Goal: Task Accomplishment & Management: Manage account settings

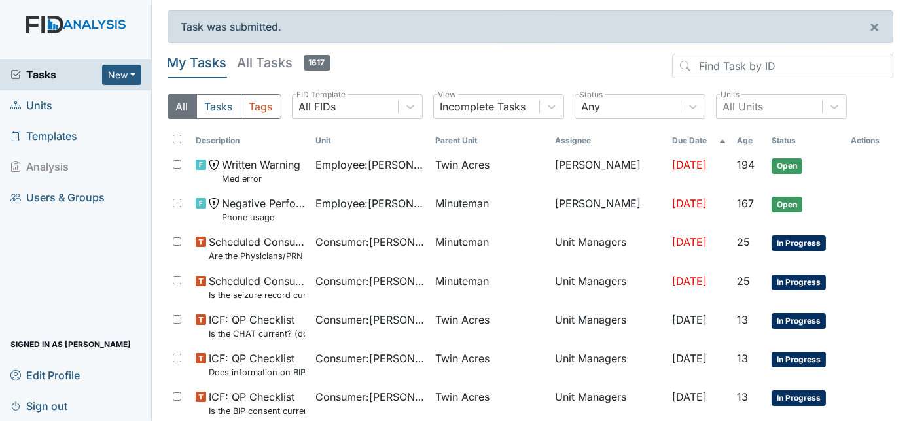
drag, startPoint x: 905, startPoint y: 412, endPoint x: 623, endPoint y: 70, distance: 442.9
click at [623, 70] on header "My Tasks All Tasks 1617" at bounding box center [530, 69] width 726 height 30
click at [35, 105] on span "Units" at bounding box center [31, 106] width 42 height 20
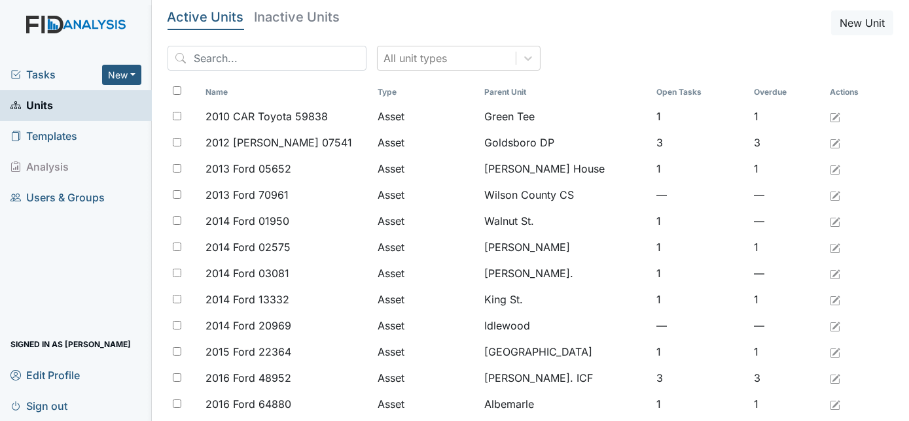
click at [43, 73] on span "Tasks" at bounding box center [56, 75] width 92 height 16
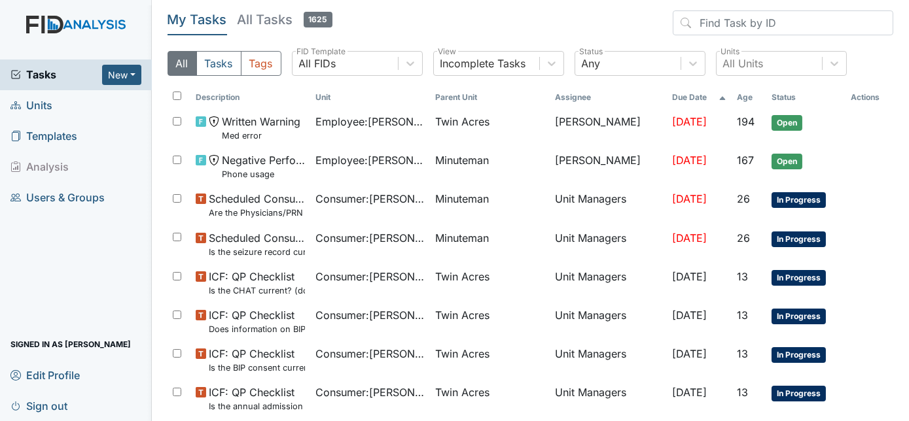
click at [41, 105] on span "Units" at bounding box center [31, 106] width 42 height 20
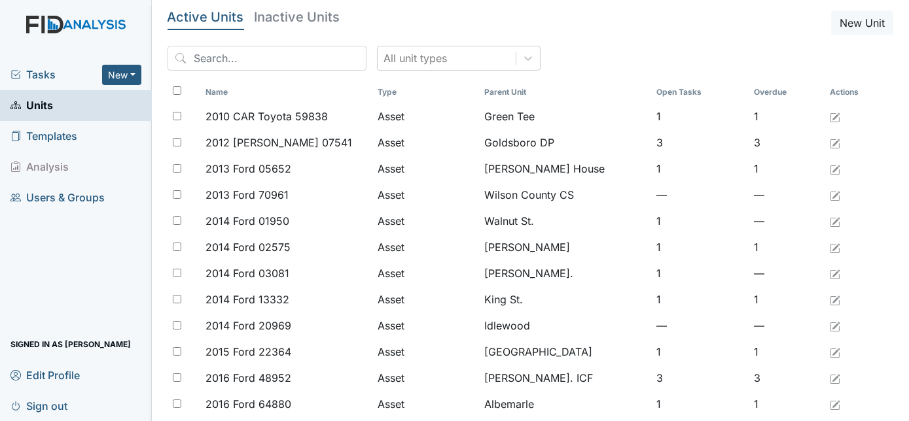
click at [39, 75] on span "Tasks" at bounding box center [56, 75] width 92 height 16
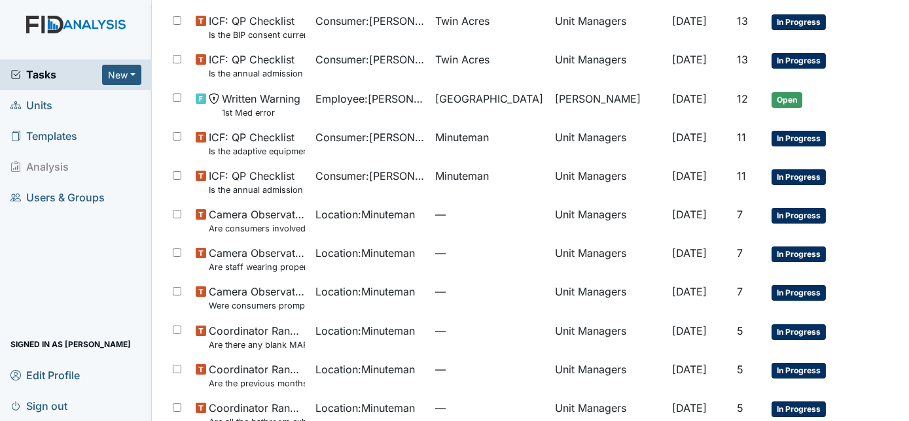
scroll to position [441, 0]
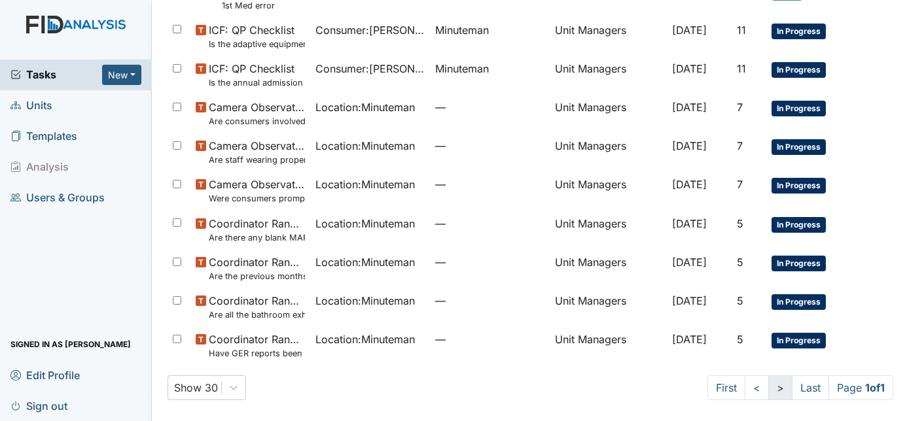
click at [768, 387] on link ">" at bounding box center [780, 388] width 24 height 25
click at [744, 389] on link "<" at bounding box center [756, 388] width 24 height 25
click at [41, 101] on span "Units" at bounding box center [31, 106] width 42 height 20
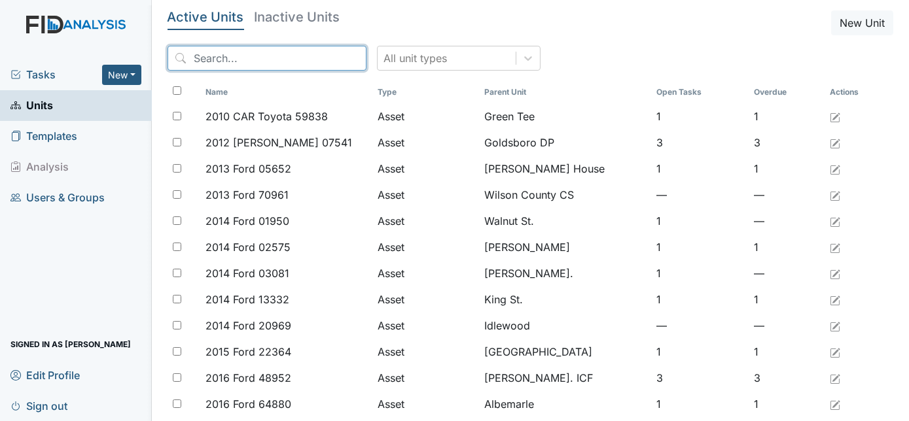
click at [262, 58] on input "search" at bounding box center [266, 58] width 199 height 25
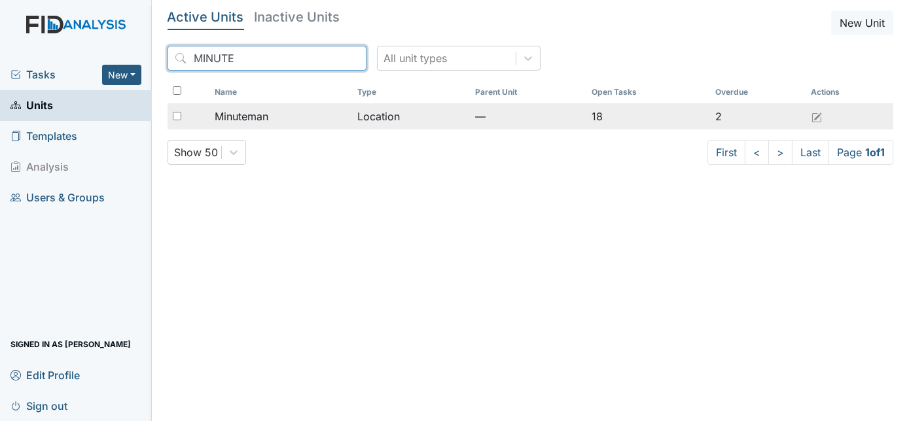
type input "MINUTE"
click at [256, 120] on span "Minuteman" at bounding box center [242, 117] width 54 height 16
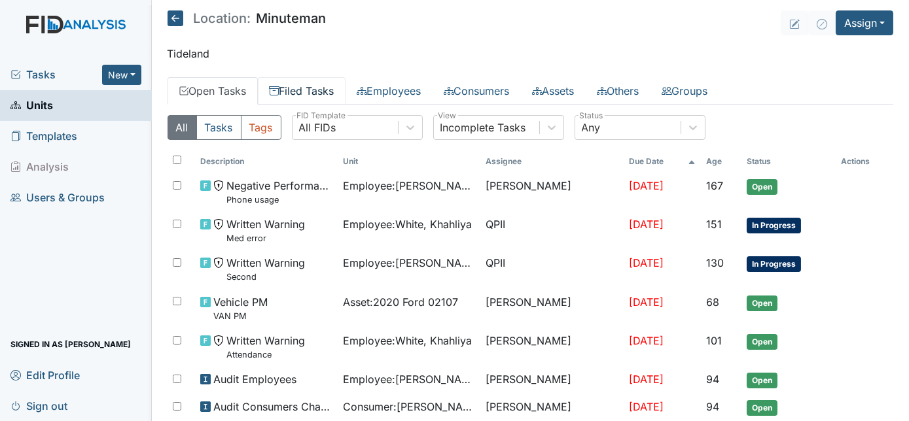
click at [300, 96] on link "Filed Tasks" at bounding box center [302, 90] width 88 height 27
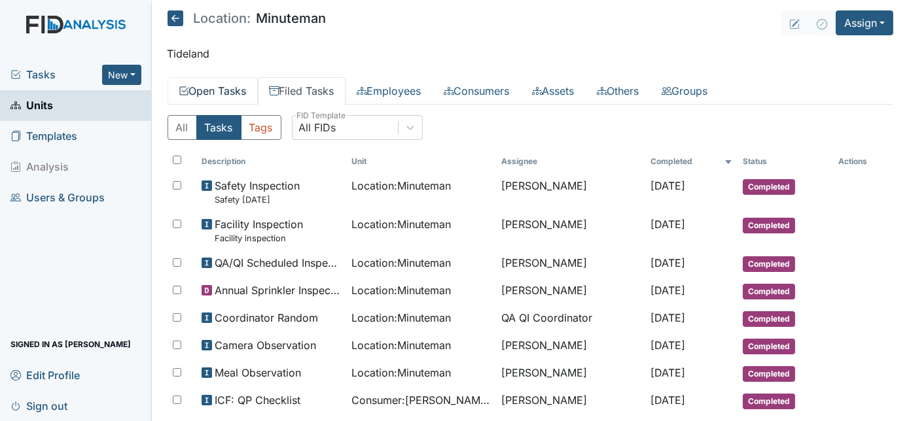
click at [220, 84] on link "Open Tasks" at bounding box center [212, 90] width 90 height 27
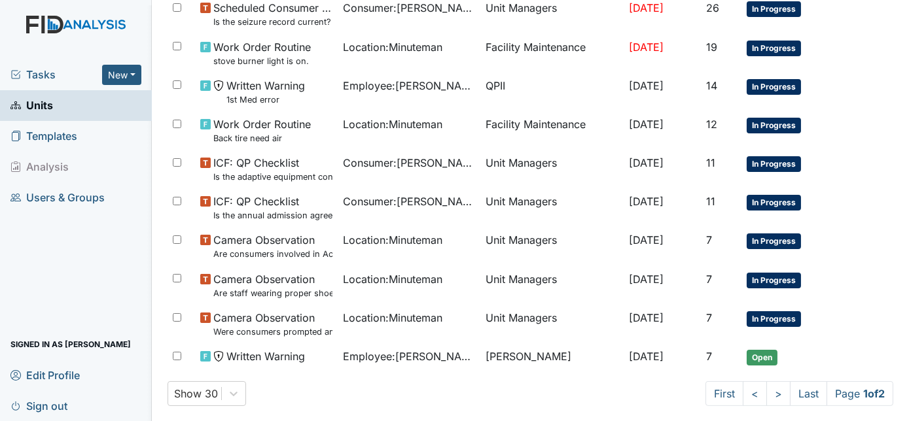
scroll to position [814, 0]
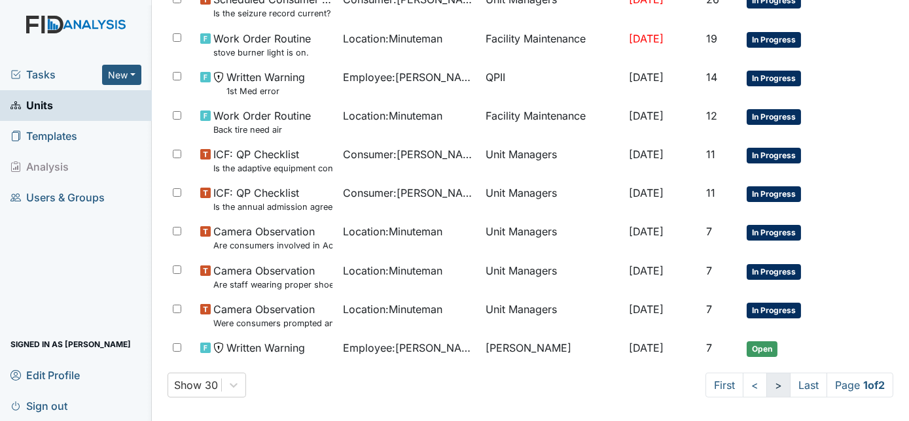
click at [766, 377] on link ">" at bounding box center [778, 385] width 24 height 25
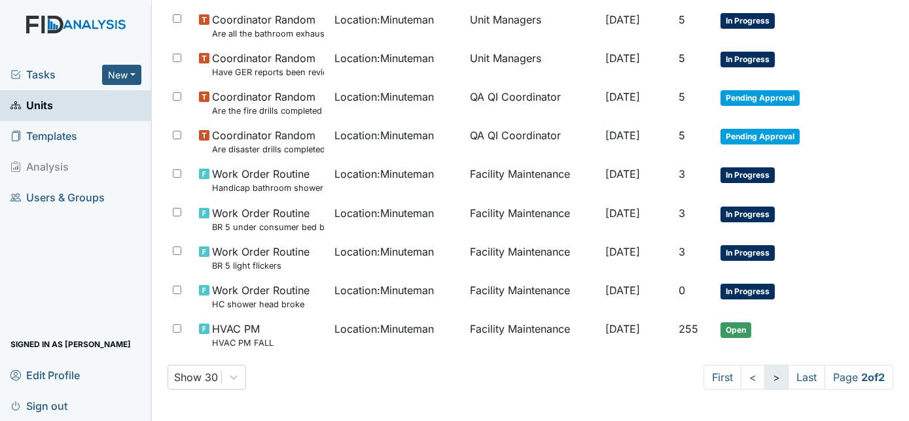
scroll to position [417, 0]
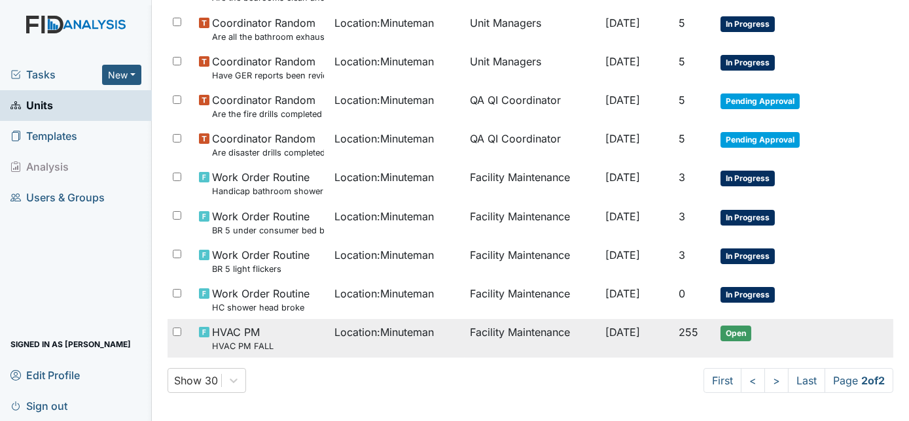
click at [415, 338] on td "Location : Minuteman" at bounding box center [396, 338] width 135 height 39
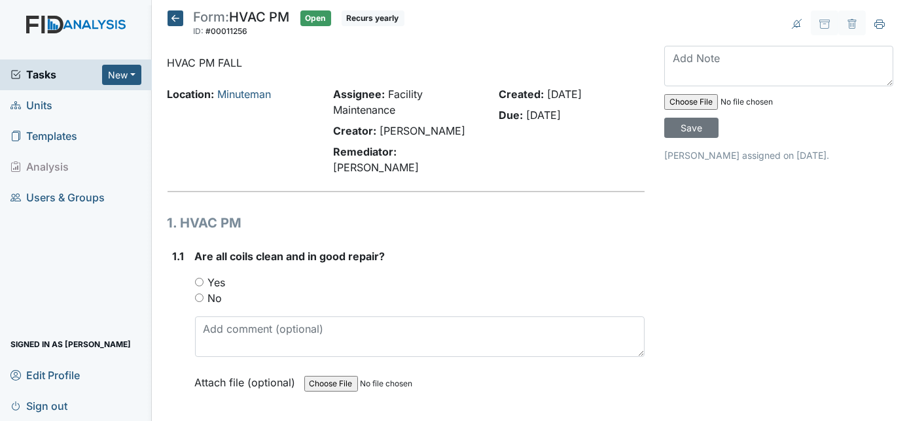
click at [175, 20] on icon at bounding box center [175, 18] width 16 height 16
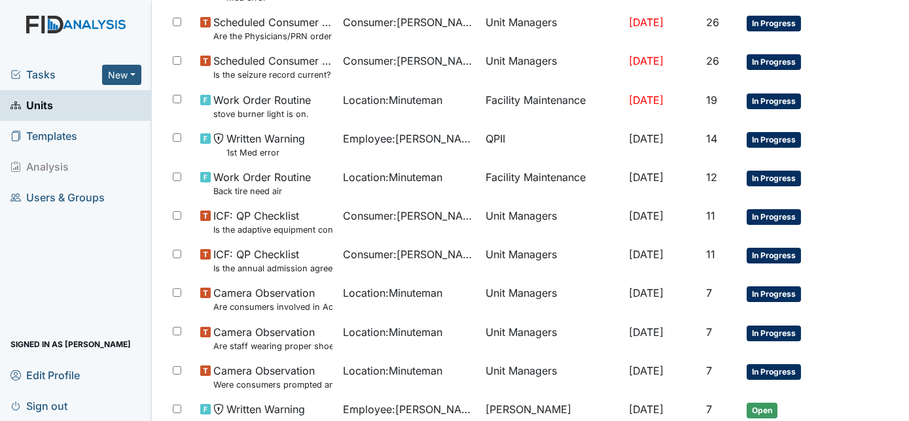
scroll to position [814, 0]
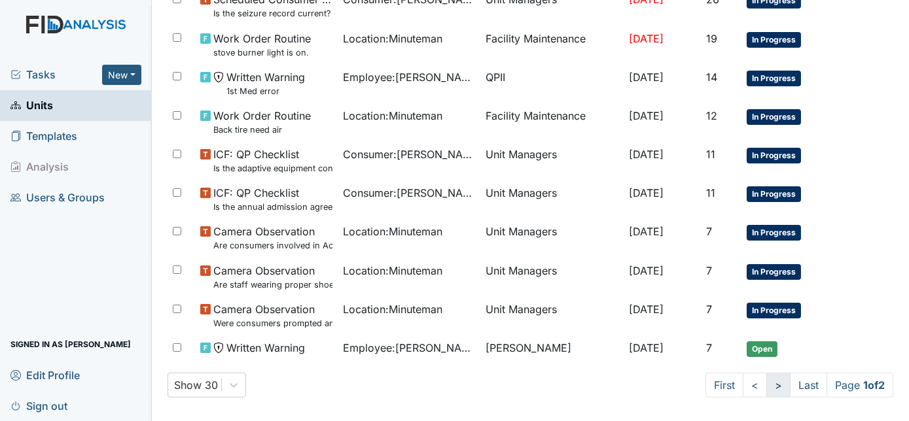
click at [769, 373] on link ">" at bounding box center [778, 385] width 24 height 25
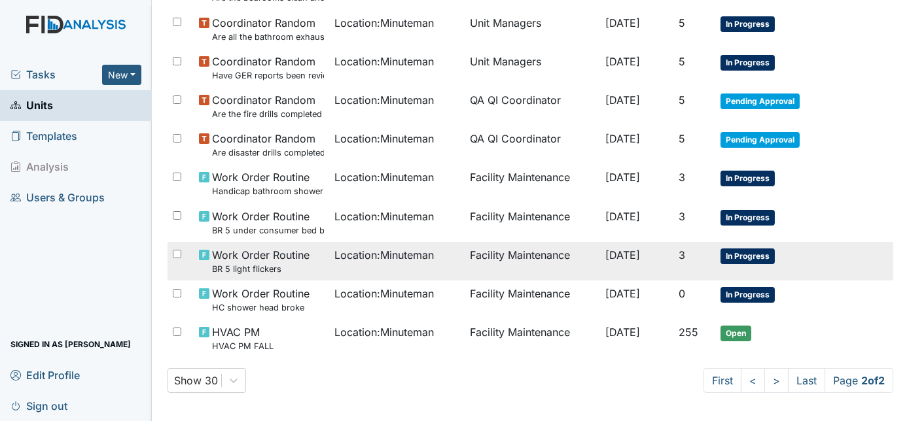
click at [540, 256] on td "Facility Maintenance" at bounding box center [531, 261] width 135 height 39
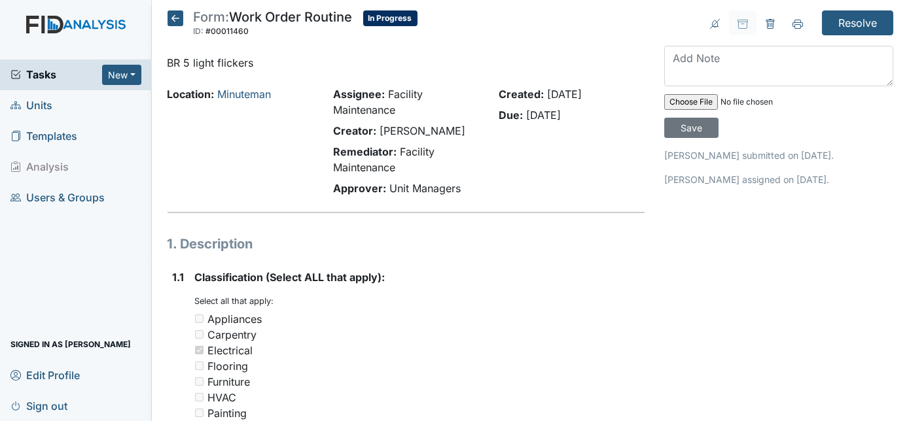
click at [180, 13] on icon at bounding box center [175, 18] width 16 height 16
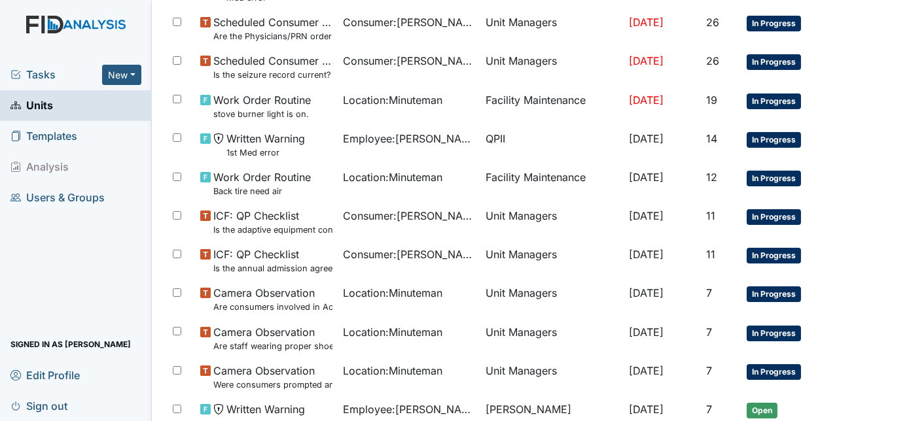
scroll to position [814, 0]
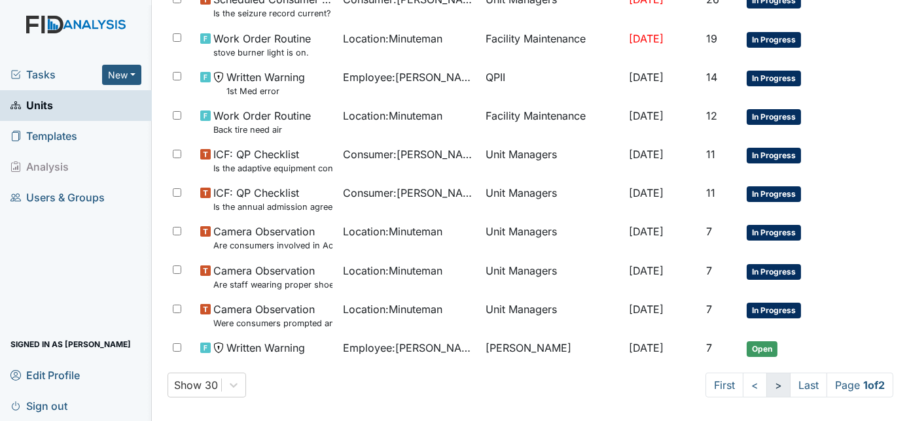
click at [766, 373] on link ">" at bounding box center [778, 385] width 24 height 25
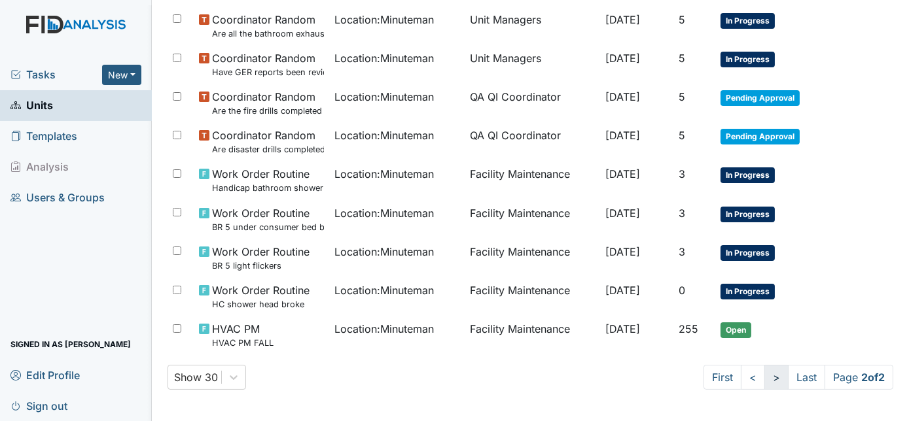
scroll to position [417, 0]
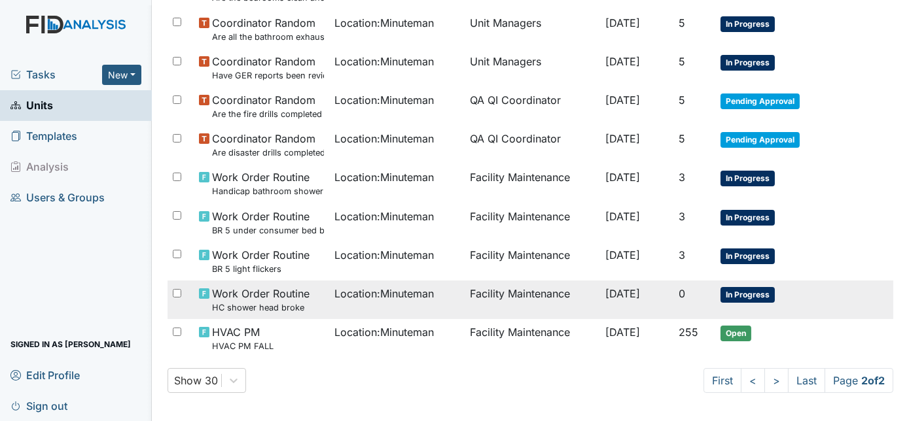
click at [175, 290] on input "checkbox" at bounding box center [177, 293] width 9 height 9
checkbox input "true"
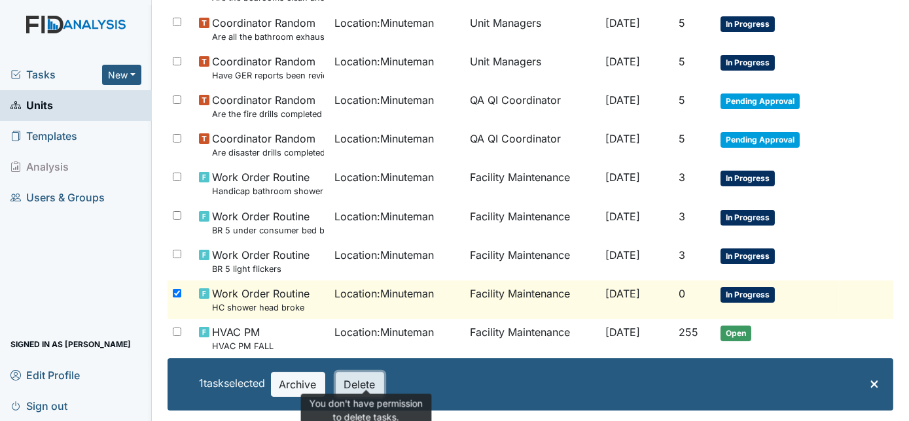
click at [364, 383] on button "Delete" at bounding box center [360, 384] width 48 height 25
click at [357, 385] on button "Delete" at bounding box center [360, 384] width 48 height 25
click at [329, 284] on td "Location : Minuteman" at bounding box center [396, 300] width 135 height 39
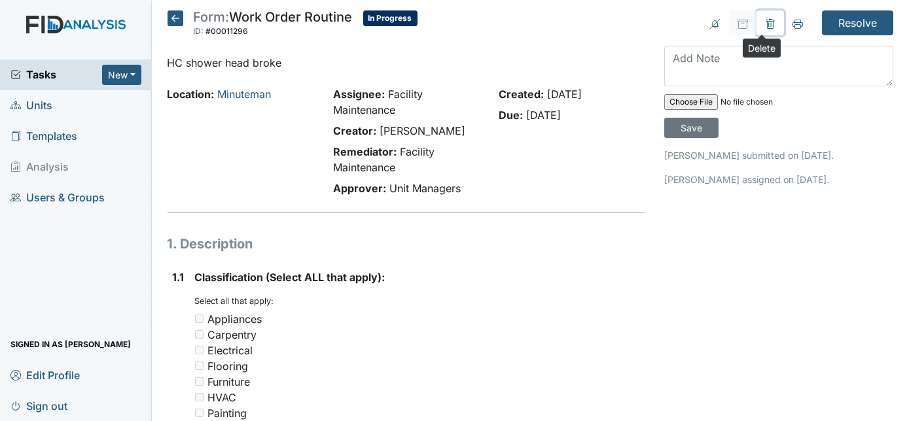
click at [765, 23] on icon at bounding box center [770, 24] width 10 height 10
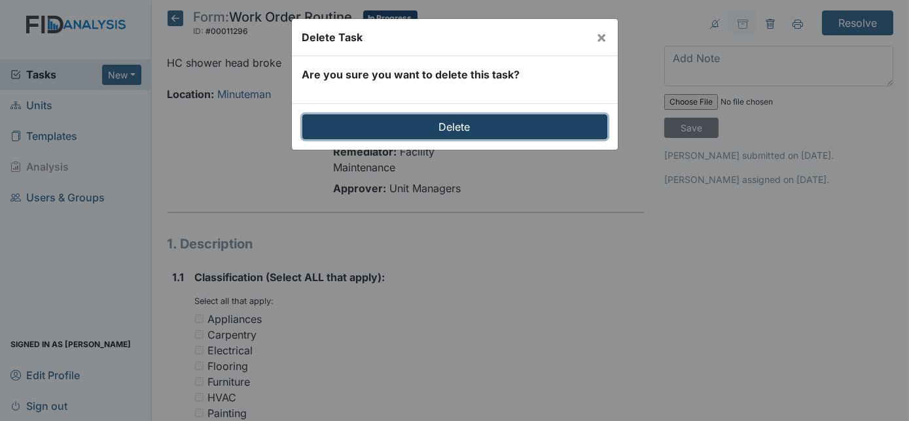
click at [504, 124] on input "Delete" at bounding box center [454, 126] width 305 height 25
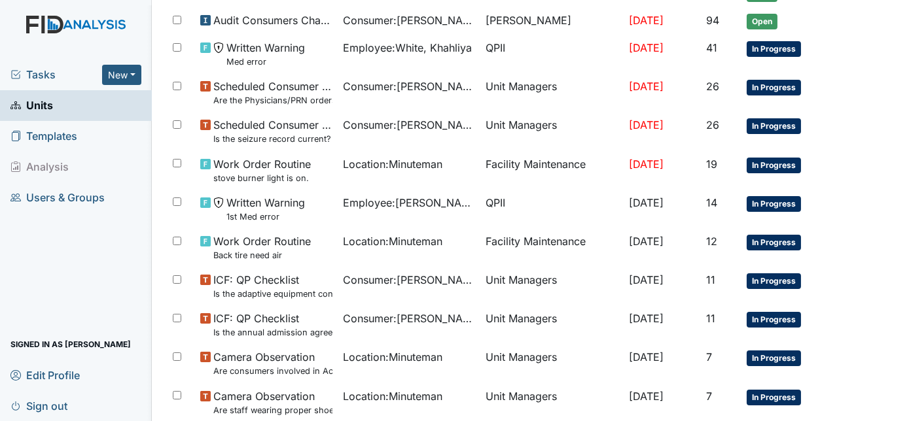
scroll to position [858, 0]
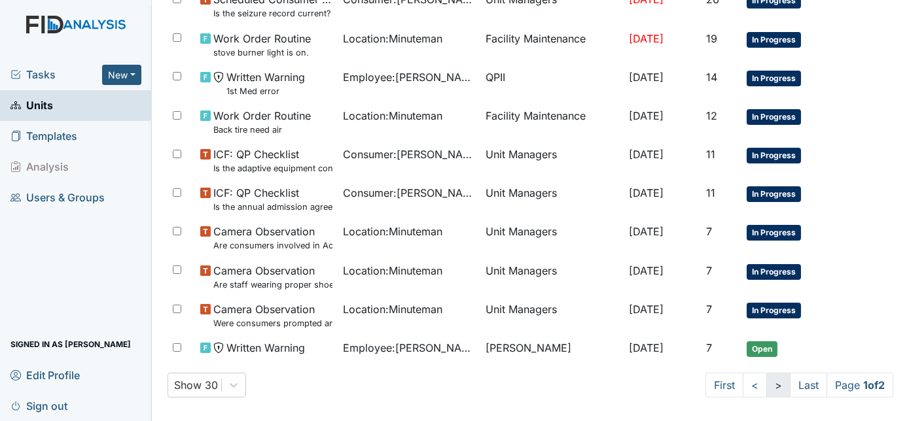
click at [769, 377] on link ">" at bounding box center [778, 385] width 24 height 25
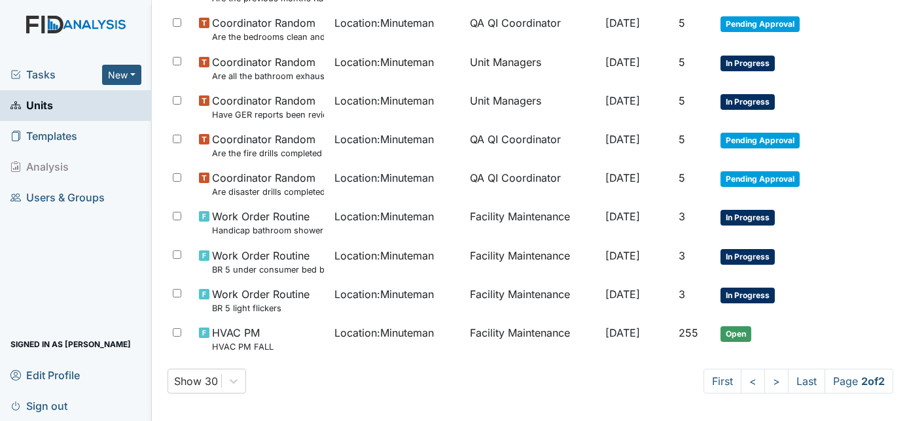
click at [45, 74] on span "Tasks" at bounding box center [56, 75] width 92 height 16
